Goal: Information Seeking & Learning: Learn about a topic

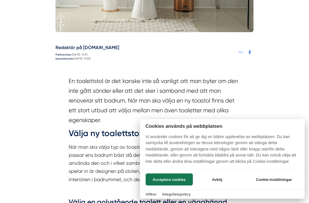
click at [165, 178] on button "Acceptera cookies" at bounding box center [169, 179] width 47 height 12
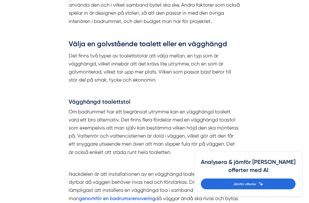
scroll to position [434, 0]
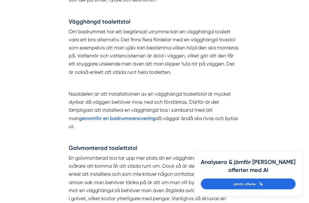
scroll to position [517, 0]
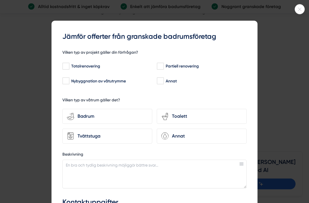
scroll to position [950, 0]
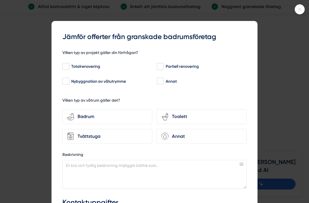
click at [300, 6] on div at bounding box center [300, 9] width 10 height 10
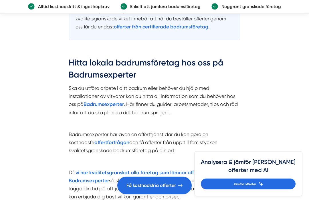
scroll to position [1089, 0]
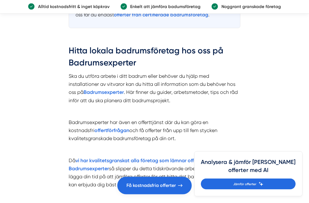
click at [107, 89] on strong "Badrumsexperter" at bounding box center [104, 92] width 40 height 6
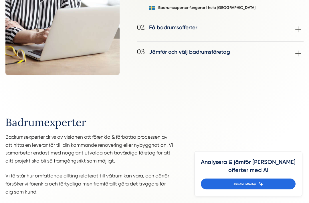
scroll to position [506, 0]
